Goal: Check status: Check status

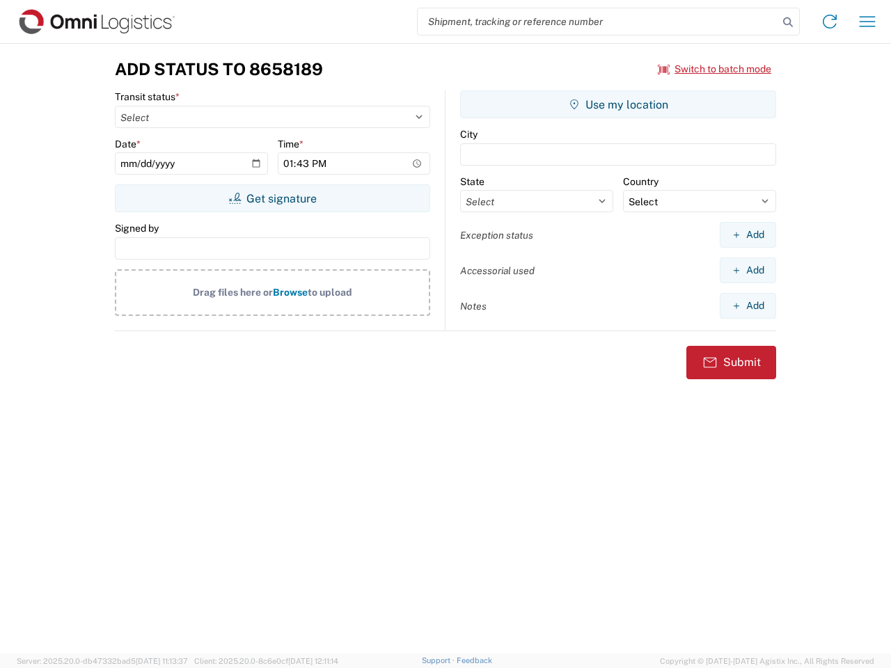
click at [598, 22] on input "search" at bounding box center [598, 21] width 361 height 26
click at [788, 22] on icon at bounding box center [787, 22] width 19 height 19
click at [830, 22] on icon at bounding box center [829, 21] width 22 height 22
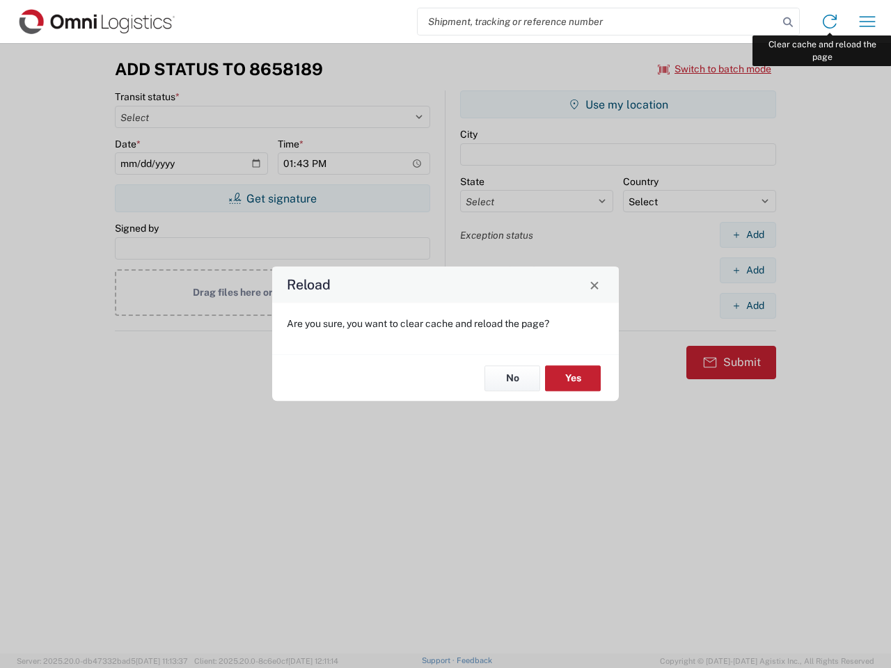
click at [867, 22] on div "Reload Are you sure, you want to clear cache and reload the page? No Yes" at bounding box center [445, 334] width 891 height 668
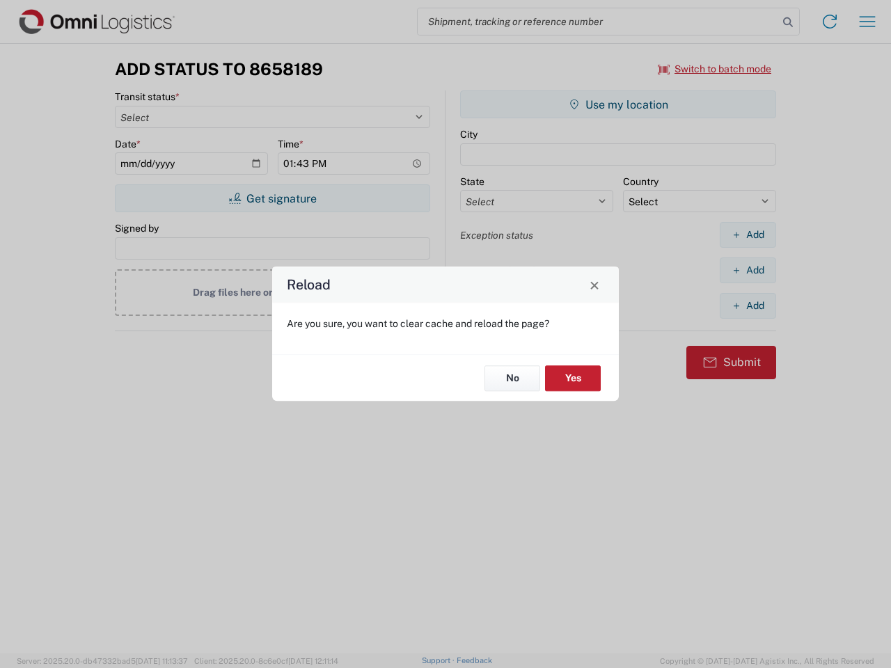
click at [715, 69] on div "Reload Are you sure, you want to clear cache and reload the page? No Yes" at bounding box center [445, 334] width 891 height 668
click at [272, 198] on div "Reload Are you sure, you want to clear cache and reload the page? No Yes" at bounding box center [445, 334] width 891 height 668
click at [618, 104] on div "Reload Are you sure, you want to clear cache and reload the page? No Yes" at bounding box center [445, 334] width 891 height 668
click at [747, 235] on div "Reload Are you sure, you want to clear cache and reload the page? No Yes" at bounding box center [445, 334] width 891 height 668
click at [747, 270] on div "Reload Are you sure, you want to clear cache and reload the page? No Yes" at bounding box center [445, 334] width 891 height 668
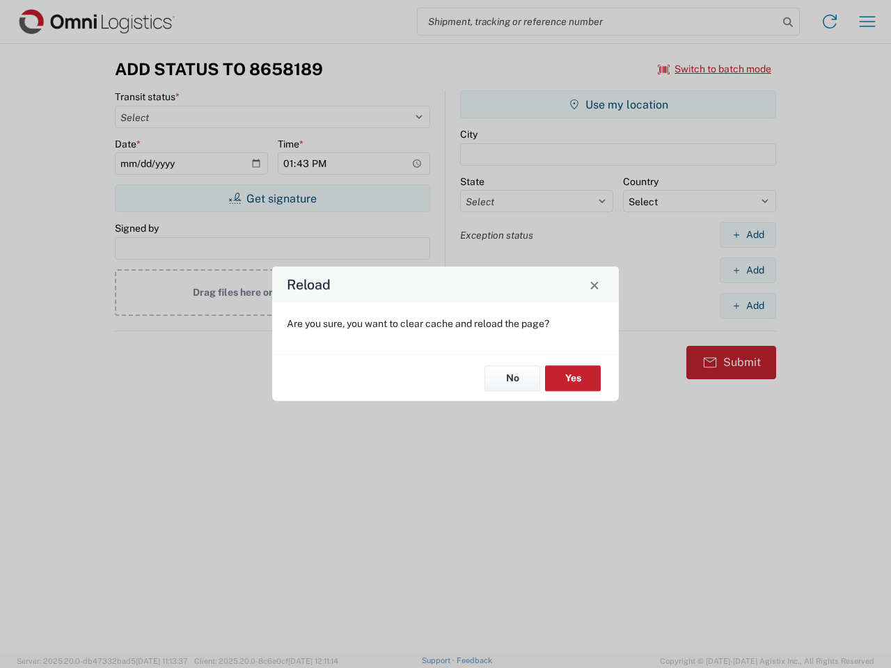
click at [747, 306] on div "Reload Are you sure, you want to clear cache and reload the page? No Yes" at bounding box center [445, 334] width 891 height 668
